Goal: Task Accomplishment & Management: Use online tool/utility

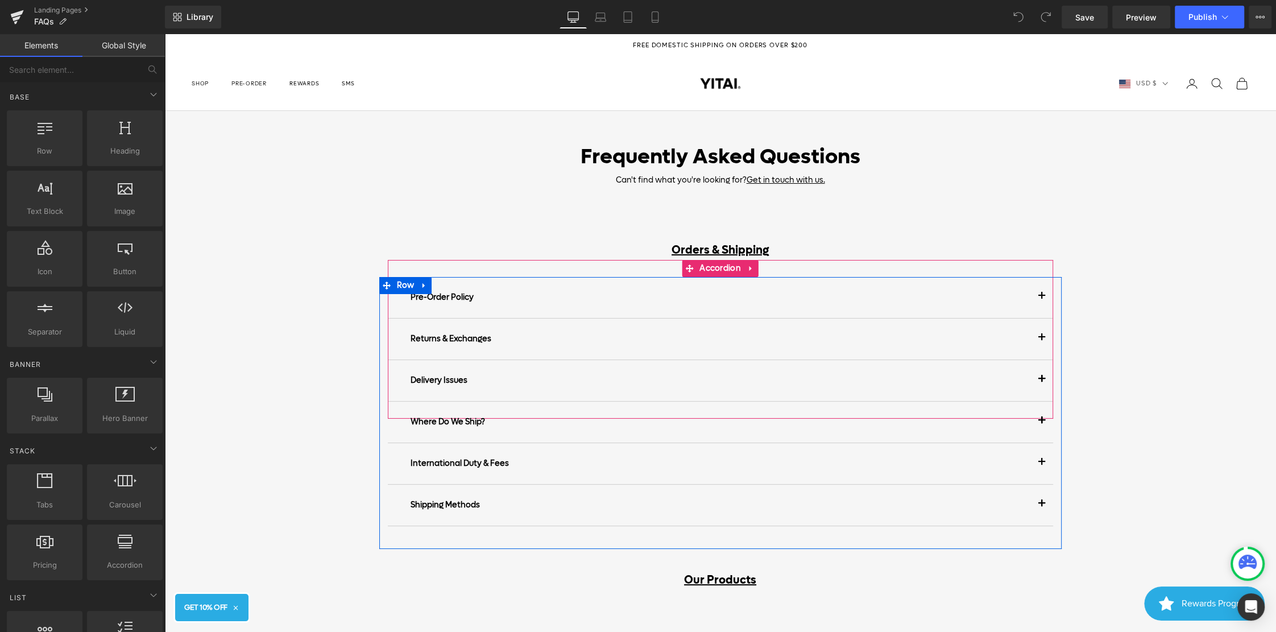
click at [1041, 340] on span "button" at bounding box center [1041, 340] width 0 height 0
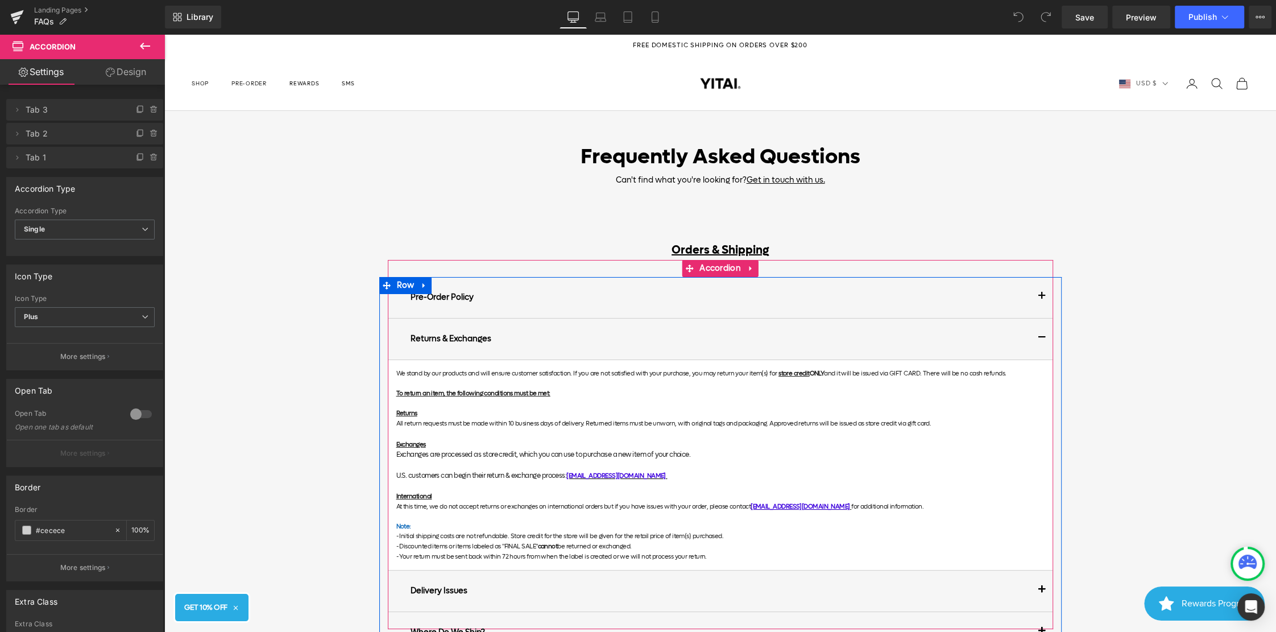
click at [1041, 340] on span "button" at bounding box center [1041, 340] width 0 height 0
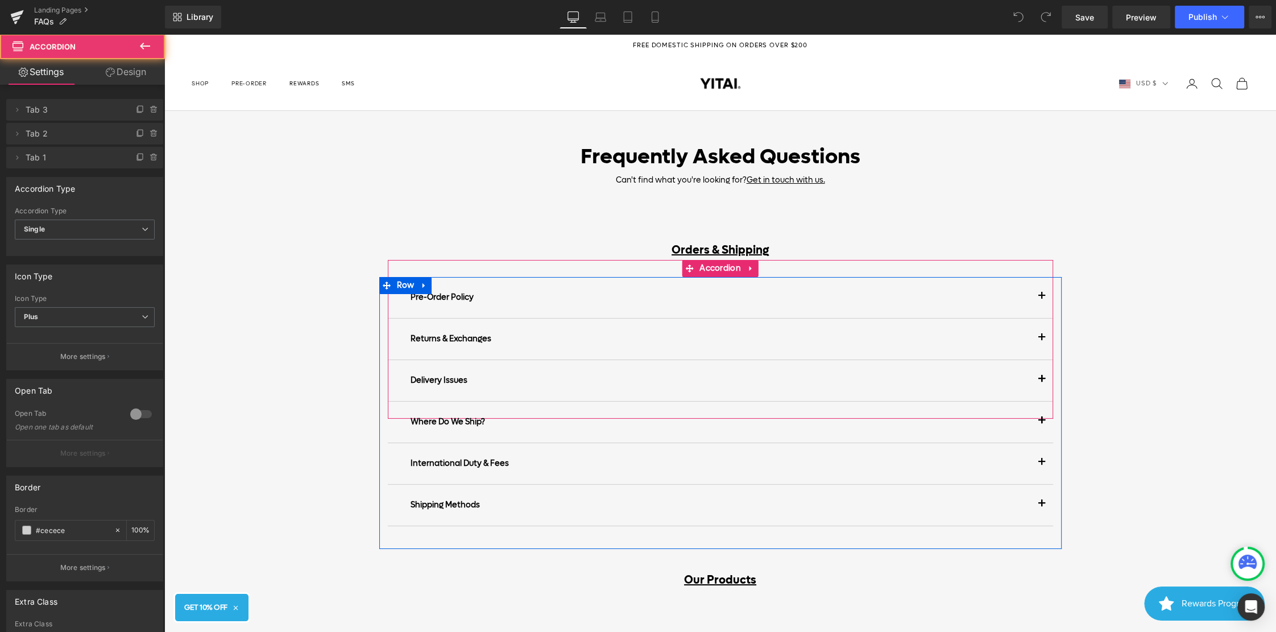
click at [1041, 369] on button "button" at bounding box center [1041, 380] width 23 height 41
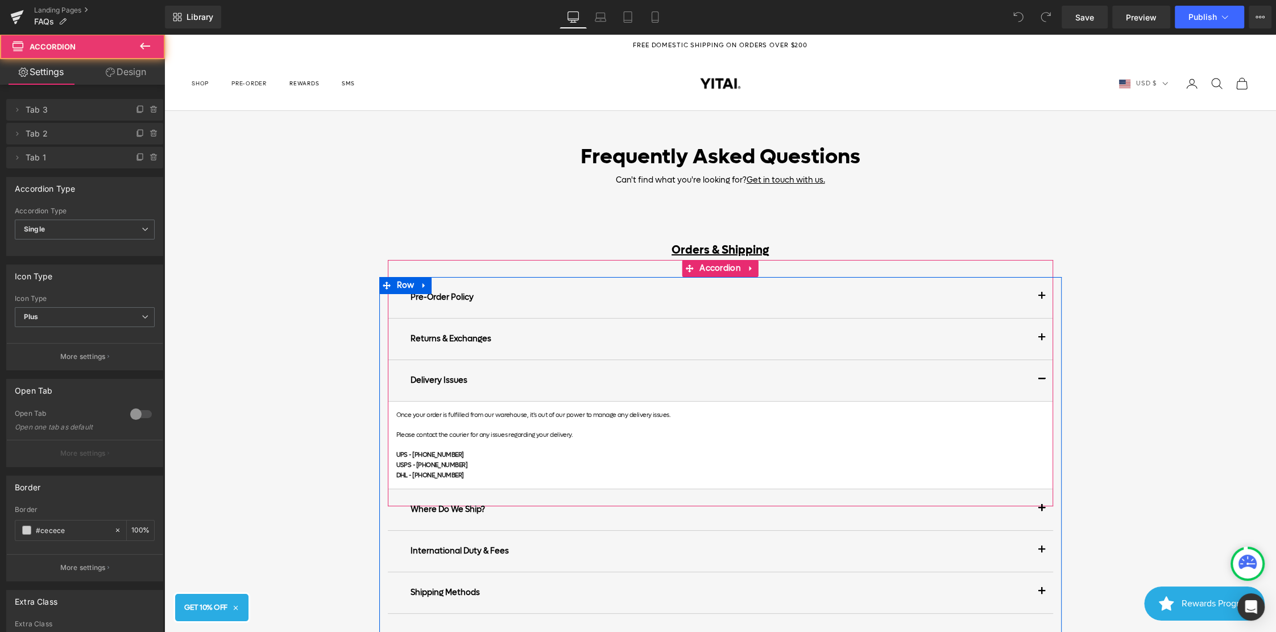
click at [1041, 369] on button "button" at bounding box center [1041, 380] width 23 height 41
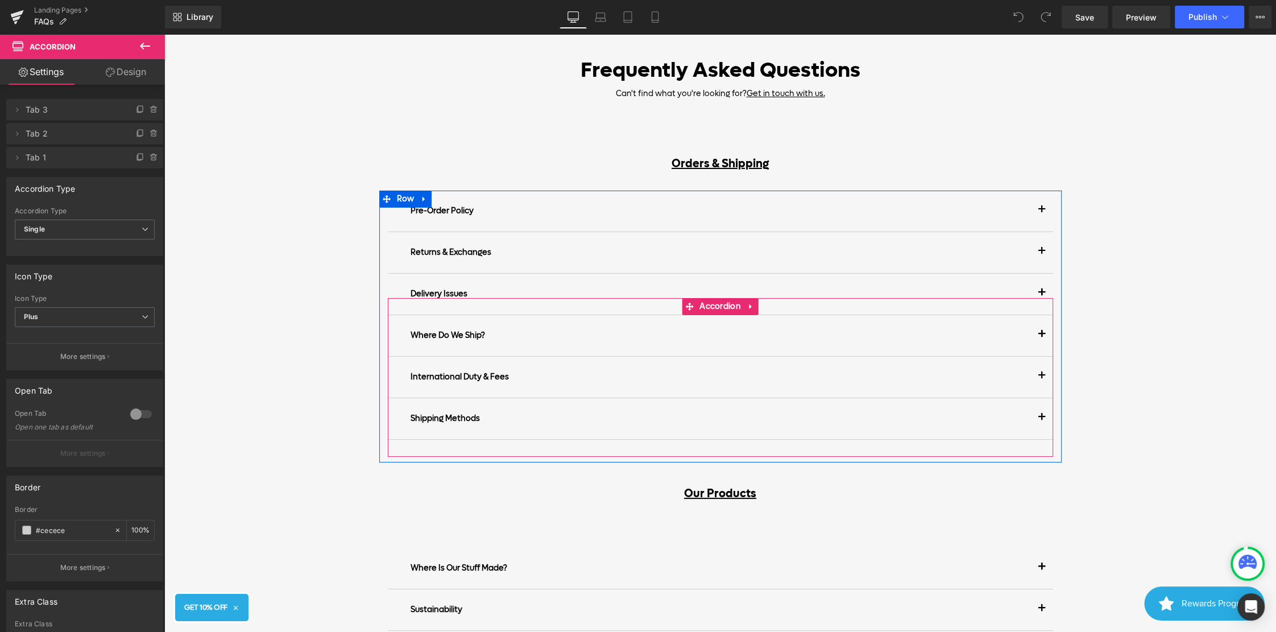
scroll to position [87, 0]
click at [1039, 419] on button "button" at bounding box center [1041, 417] width 23 height 41
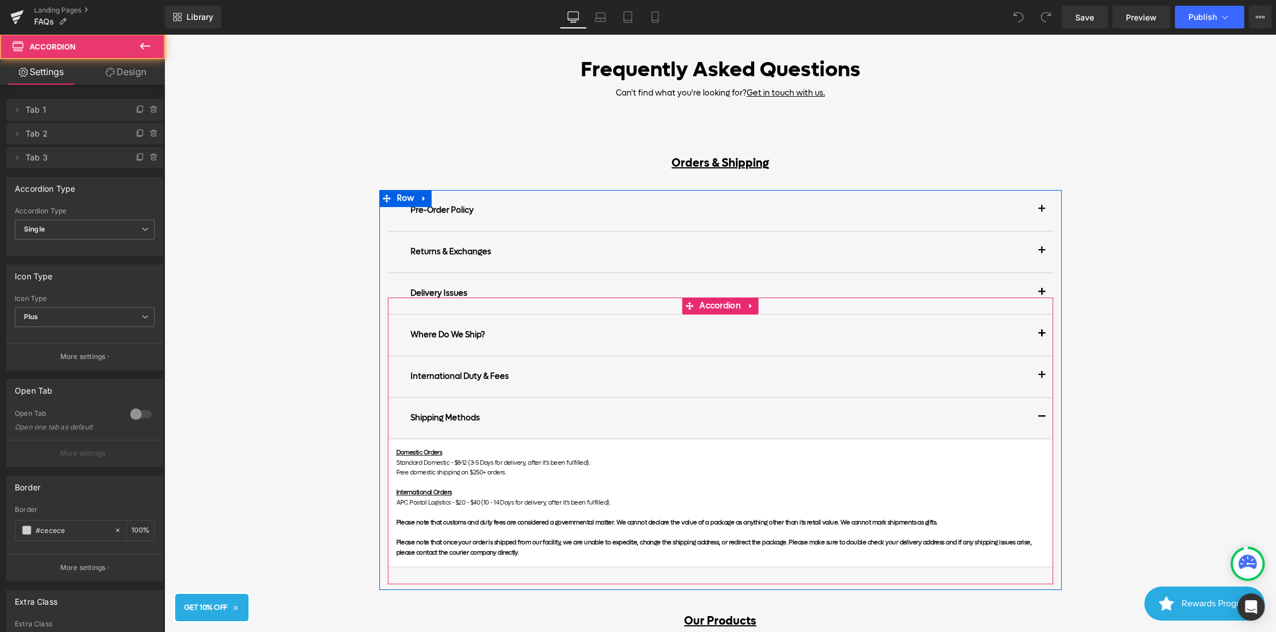
click at [981, 471] on p "Free domestic shipping on $250+ orders." at bounding box center [720, 472] width 648 height 10
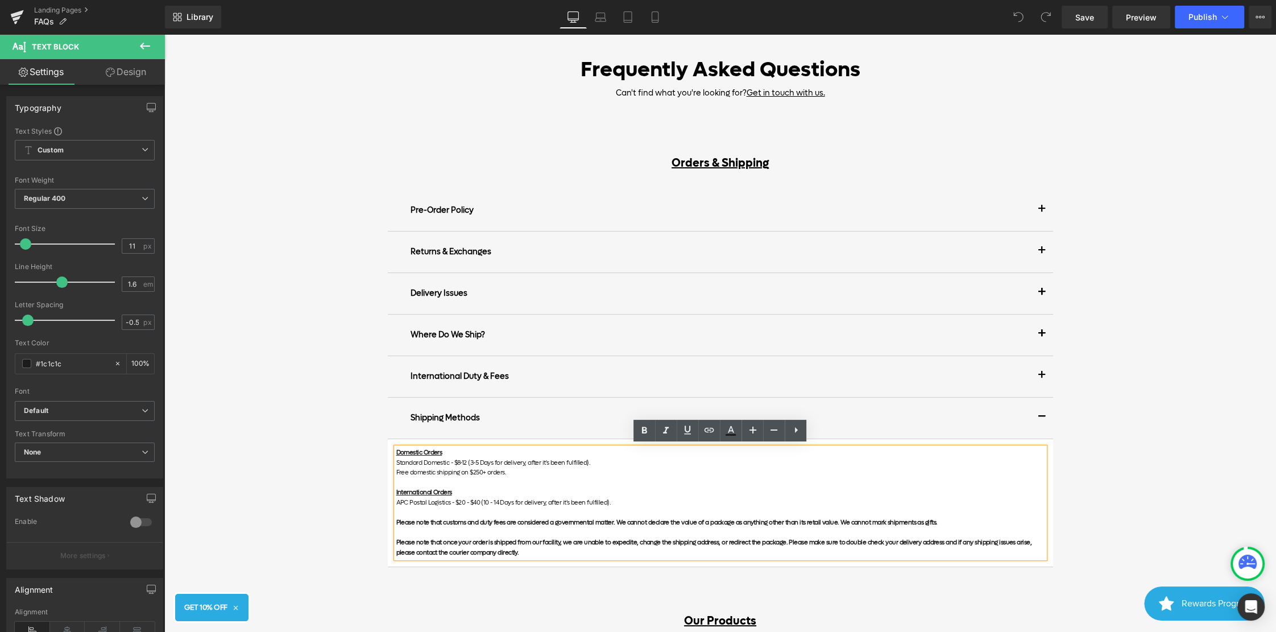
click at [481, 468] on p "Free domestic shipping on $250+ orders." at bounding box center [720, 472] width 648 height 10
click at [1095, 14] on link "Save" at bounding box center [1084, 17] width 46 height 23
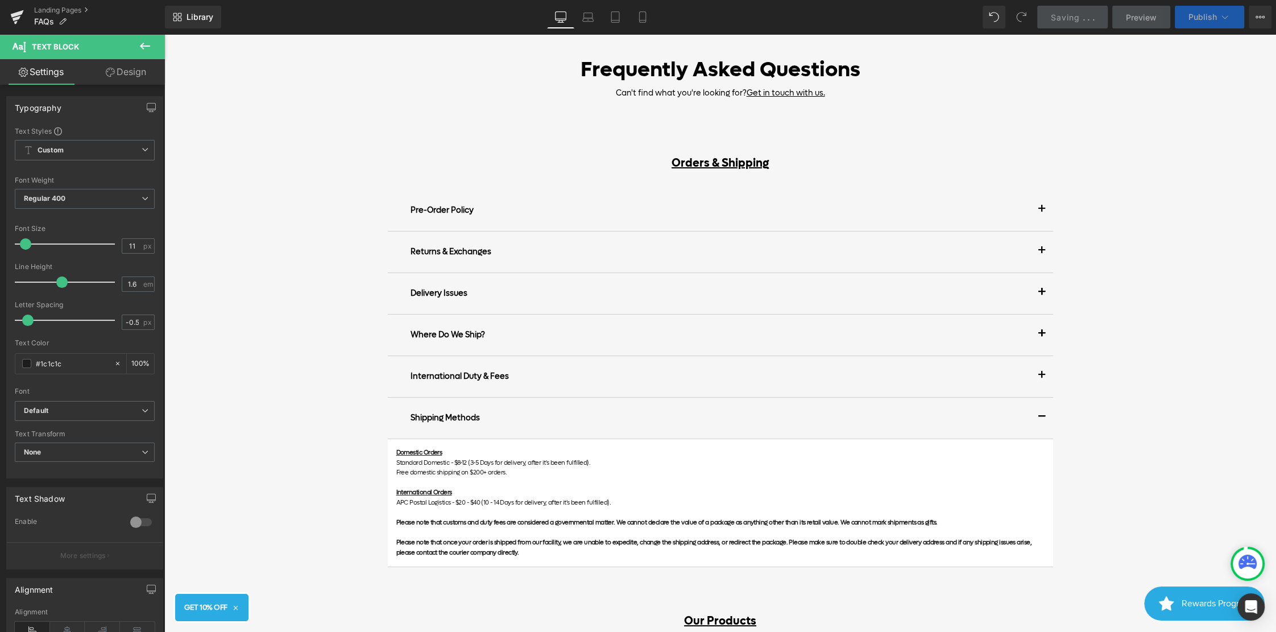
click at [1199, 18] on span "Publish" at bounding box center [1202, 17] width 28 height 9
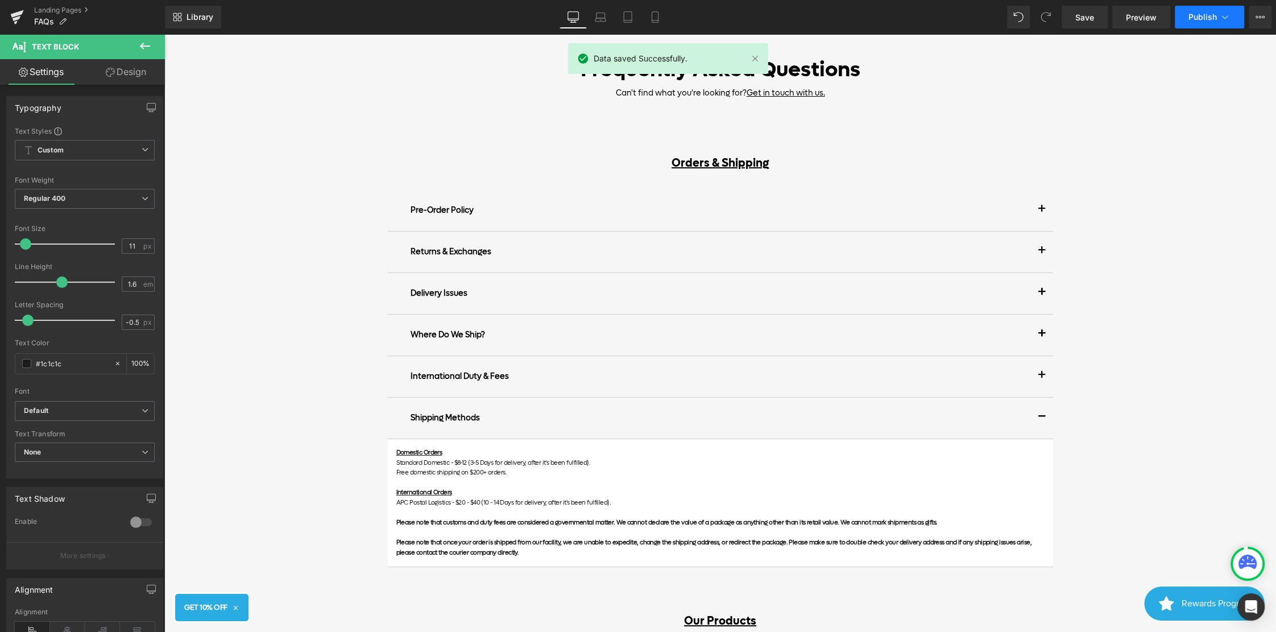
click at [1204, 19] on span "Publish" at bounding box center [1202, 17] width 28 height 9
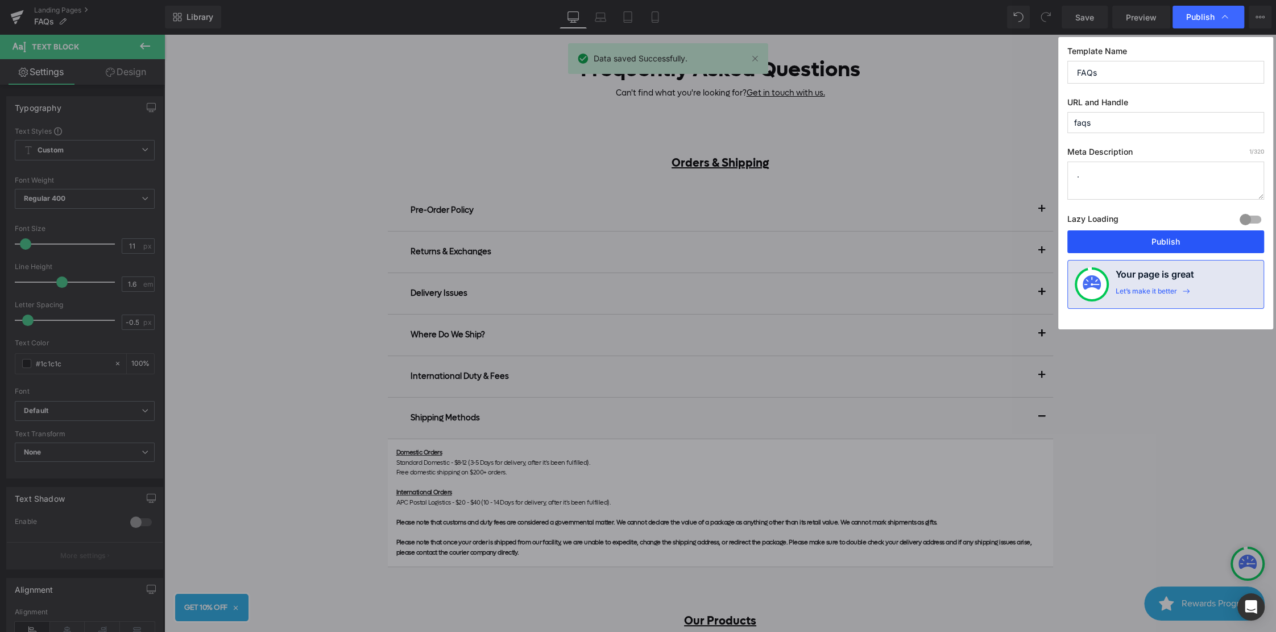
click at [1160, 240] on button "Publish" at bounding box center [1165, 241] width 197 height 23
